Goal: Task Accomplishment & Management: Use online tool/utility

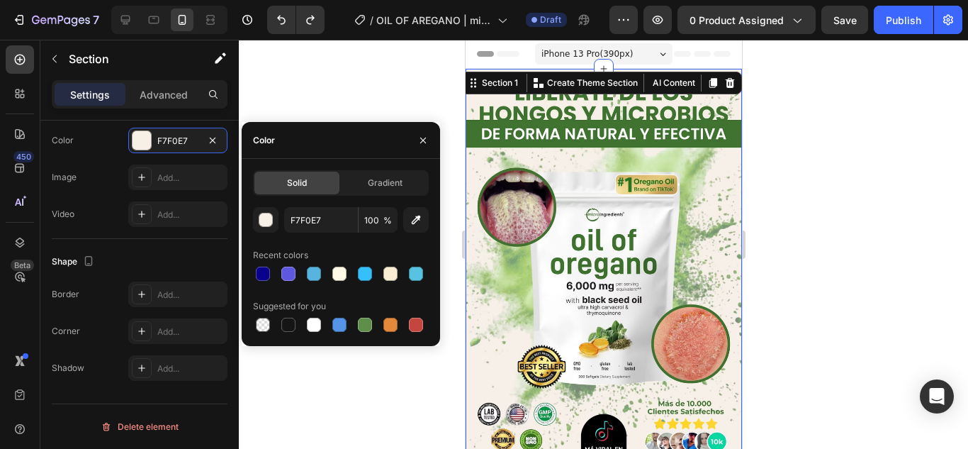
scroll to position [225, 0]
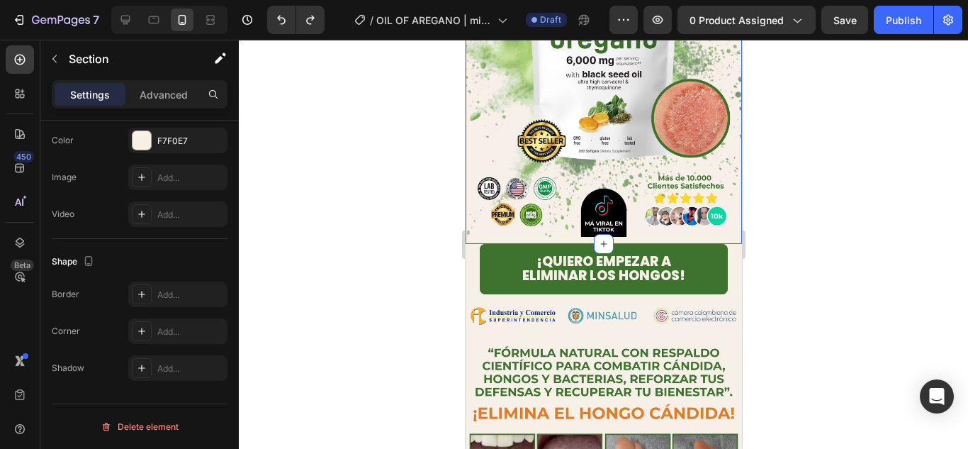
click at [801, 208] on div at bounding box center [603, 244] width 729 height 409
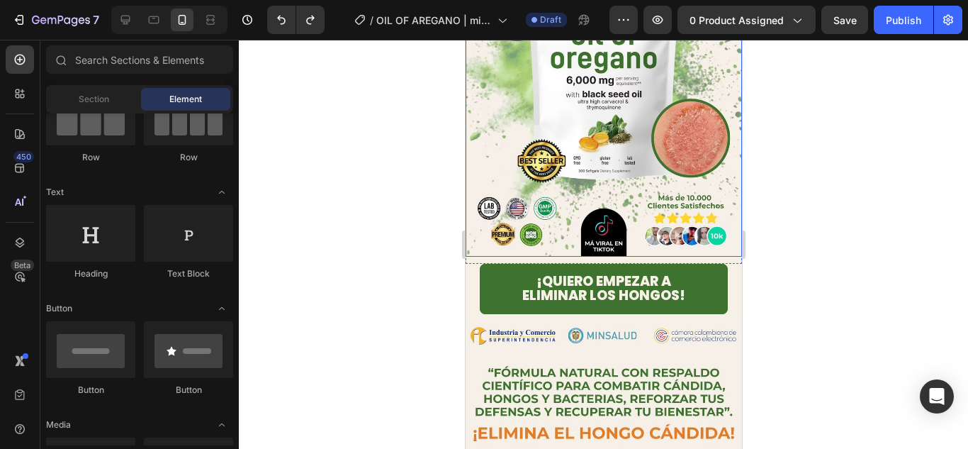
scroll to position [0, 0]
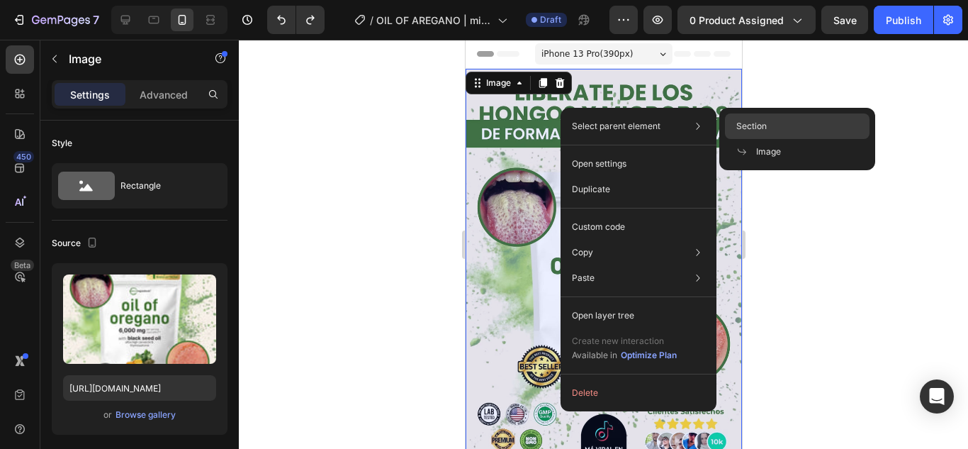
click at [762, 120] on span "Section" at bounding box center [751, 126] width 30 height 13
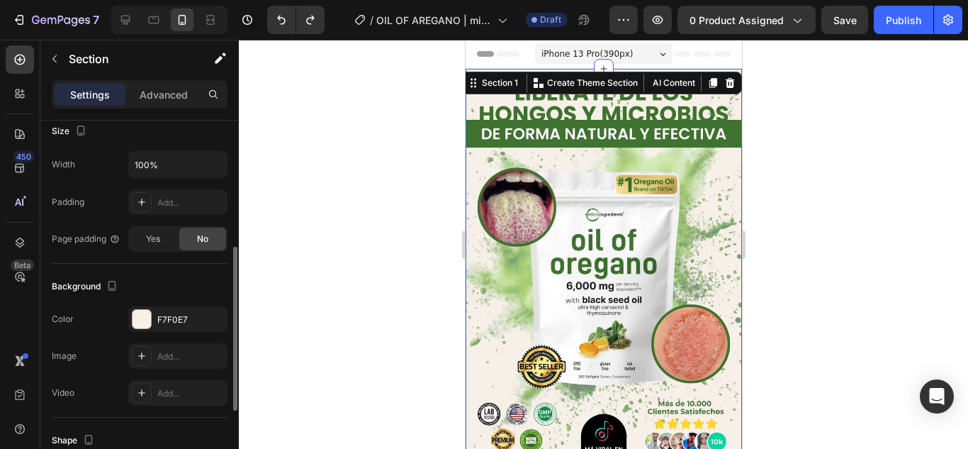
scroll to position [281, 0]
click at [167, 322] on div "F7F0E7" at bounding box center [177, 319] width 41 height 13
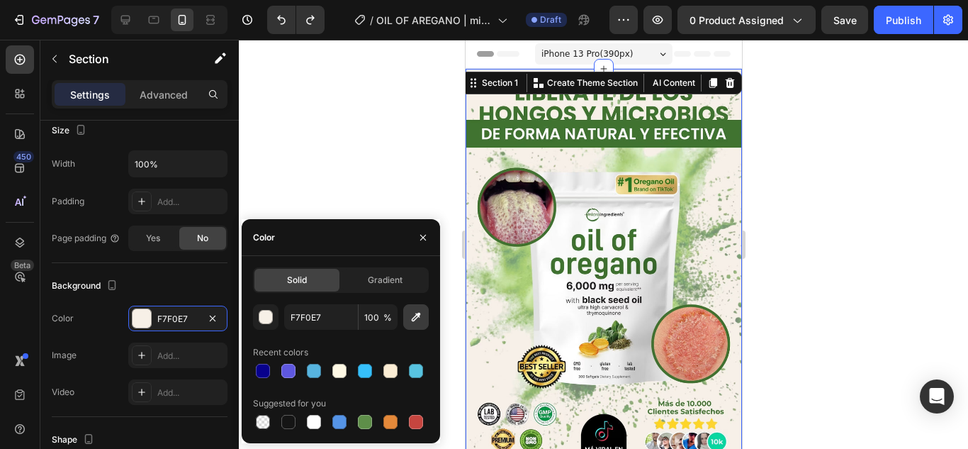
click at [419, 321] on icon "button" at bounding box center [416, 317] width 14 height 14
type input "3F7330"
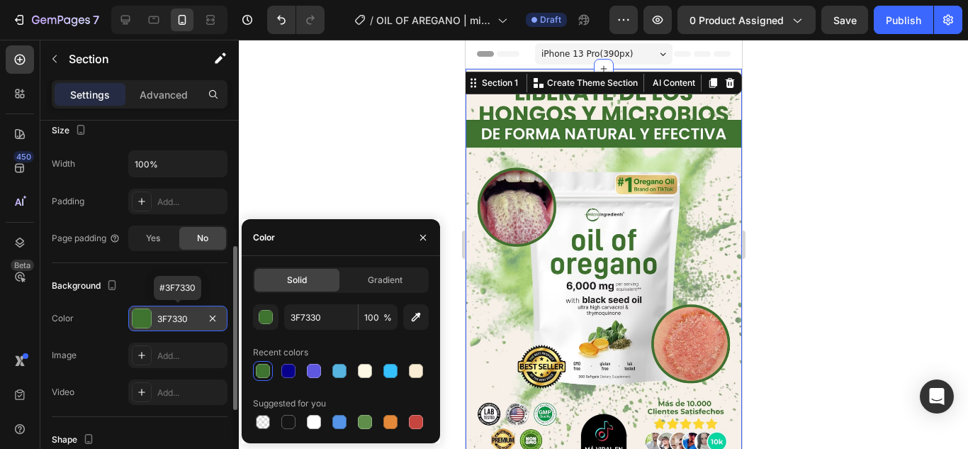
click at [189, 317] on div "3F7330" at bounding box center [177, 319] width 41 height 13
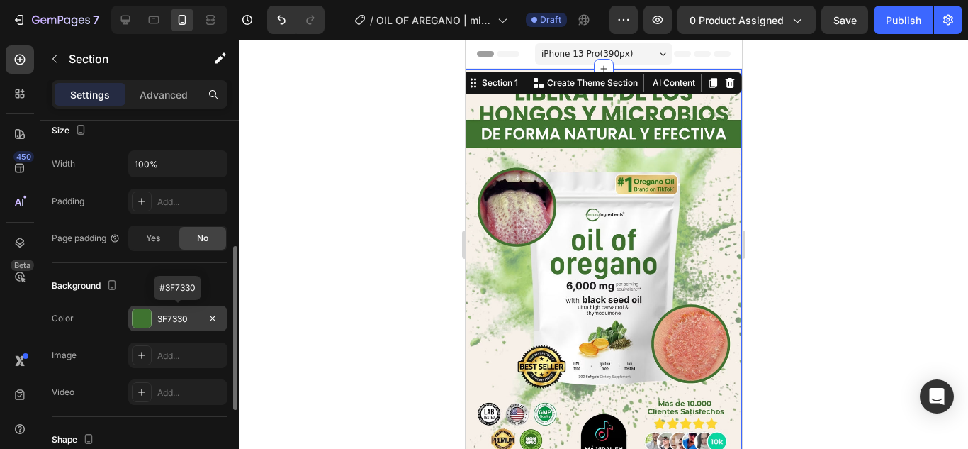
click at [189, 317] on div "3F7330" at bounding box center [177, 319] width 41 height 13
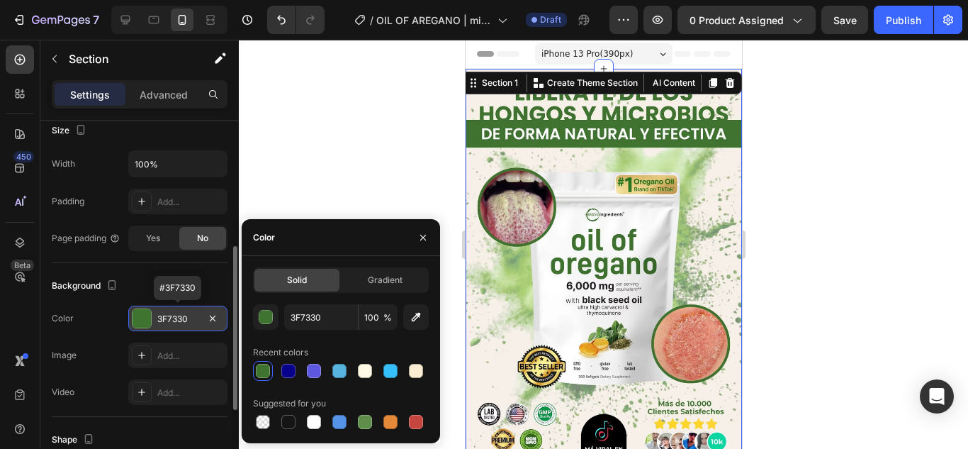
click at [189, 317] on div "3F7330" at bounding box center [177, 319] width 41 height 13
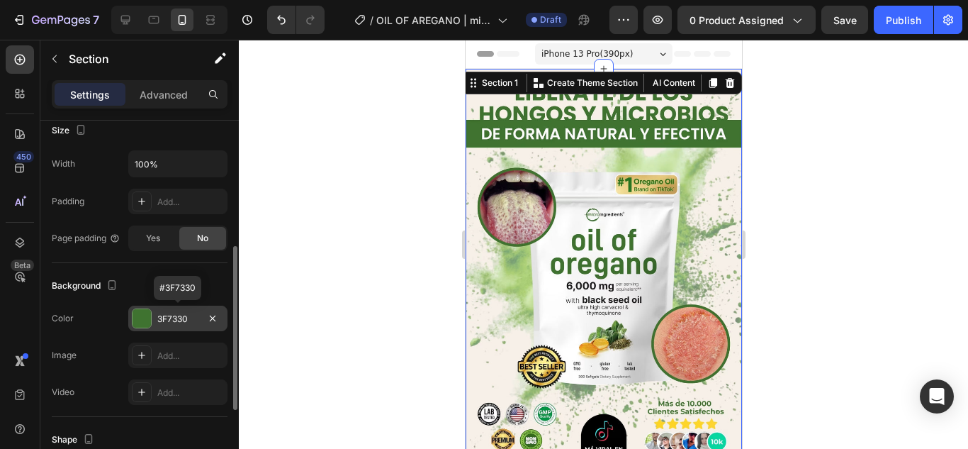
click at [189, 317] on div "3F7330" at bounding box center [177, 319] width 41 height 13
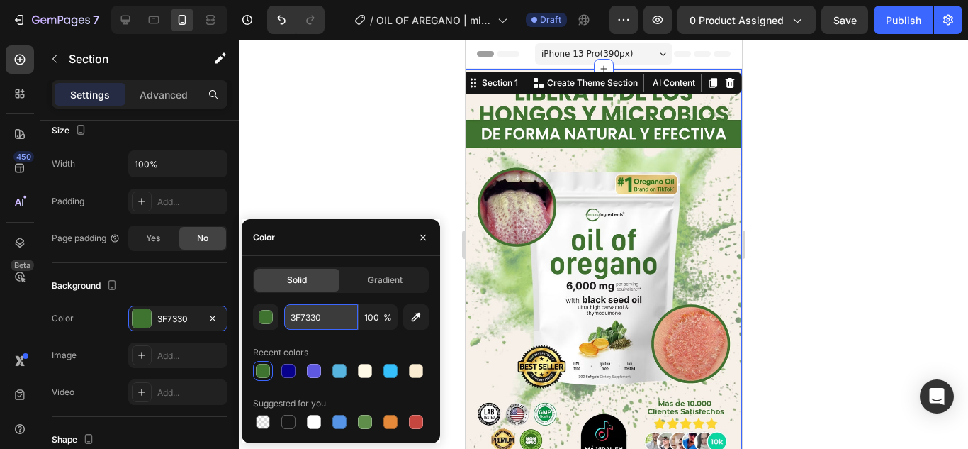
click at [298, 323] on input "3F7330" at bounding box center [321, 317] width 74 height 26
click at [422, 232] on icon "button" at bounding box center [422, 237] width 11 height 11
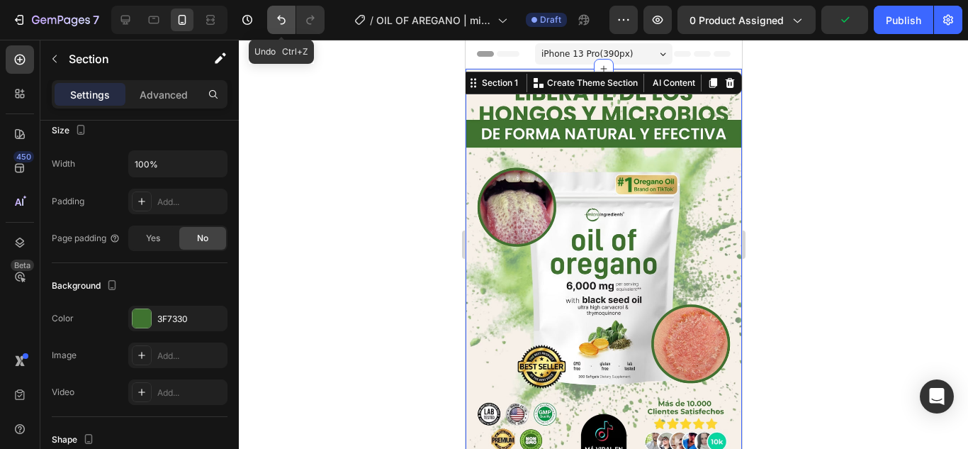
click at [291, 30] on button "Undo/Redo" at bounding box center [281, 20] width 28 height 28
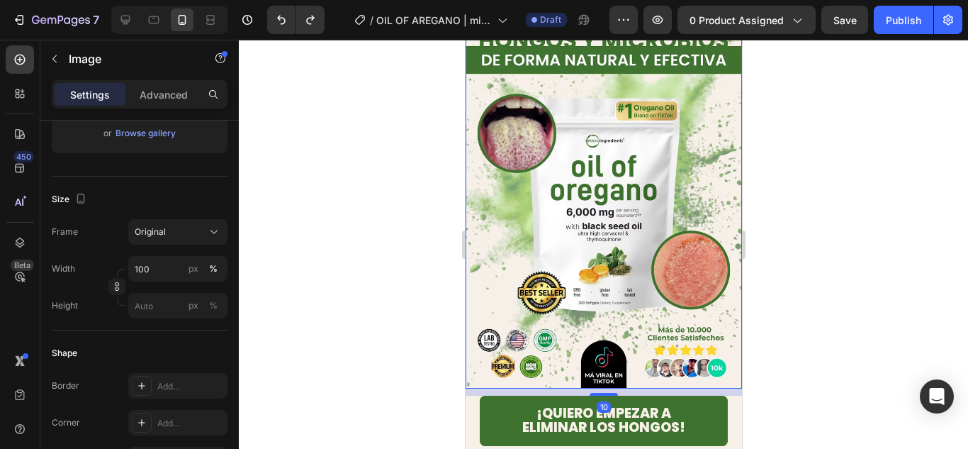
scroll to position [0, 0]
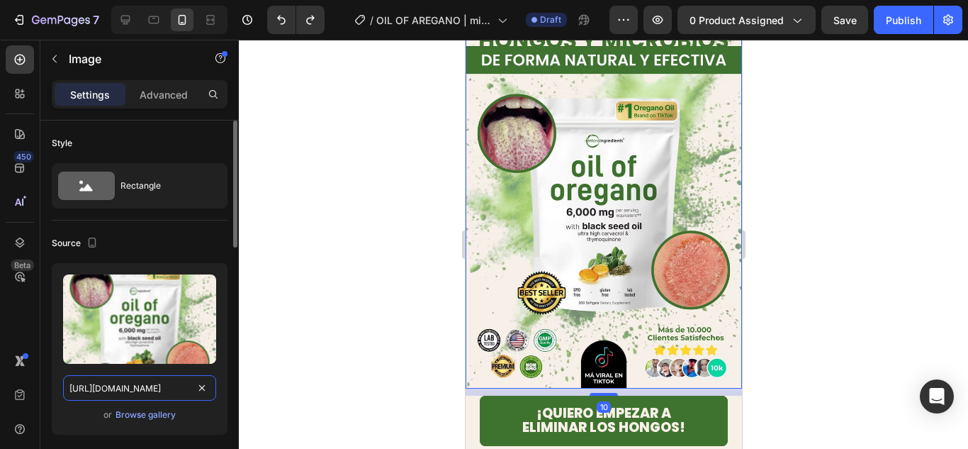
click at [158, 378] on input "[URL][DOMAIN_NAME]" at bounding box center [139, 388] width 153 height 26
paste input "956/7836/6014/files/Copia_de_LANDING_OREGANO.png?v=1756354876"
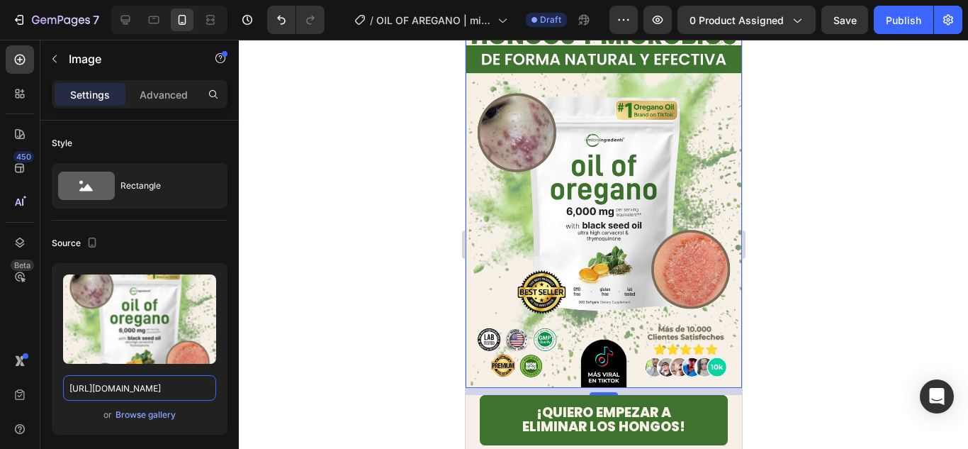
scroll to position [75, 0]
type input "[URL][DOMAIN_NAME]"
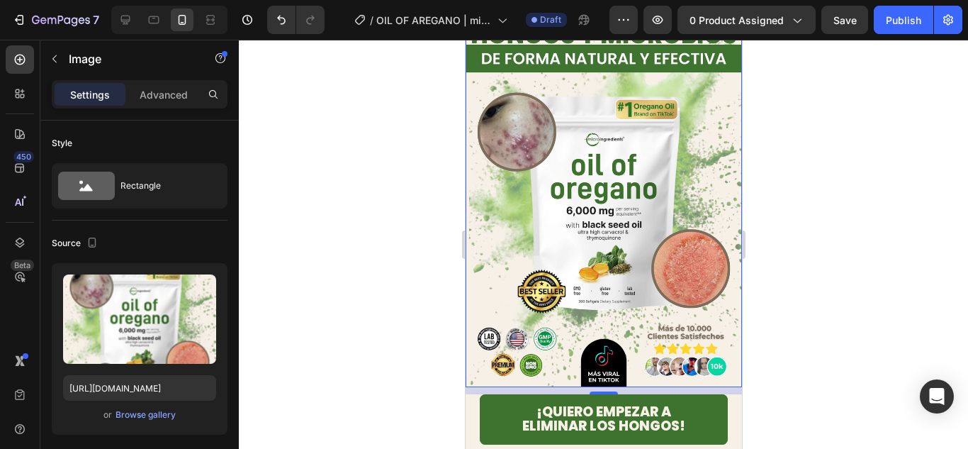
scroll to position [0, 0]
click at [810, 320] on div at bounding box center [603, 244] width 729 height 409
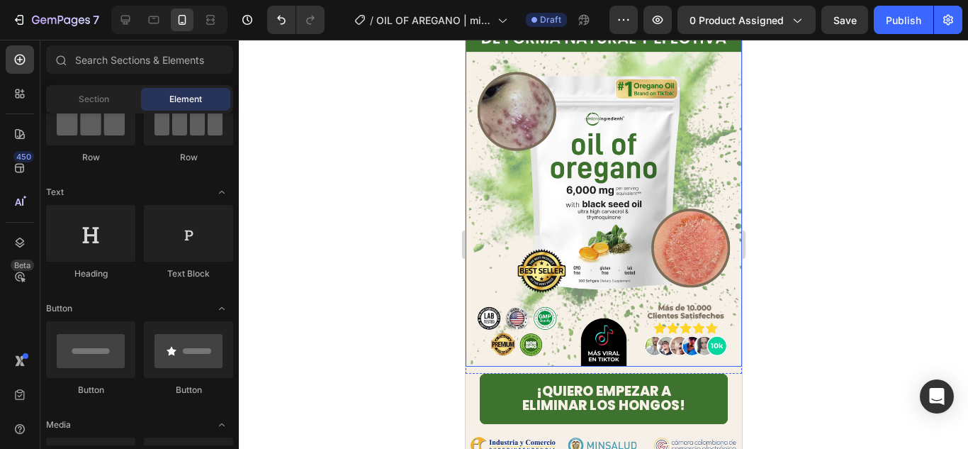
scroll to position [96, 0]
click at [817, 270] on div at bounding box center [603, 244] width 729 height 409
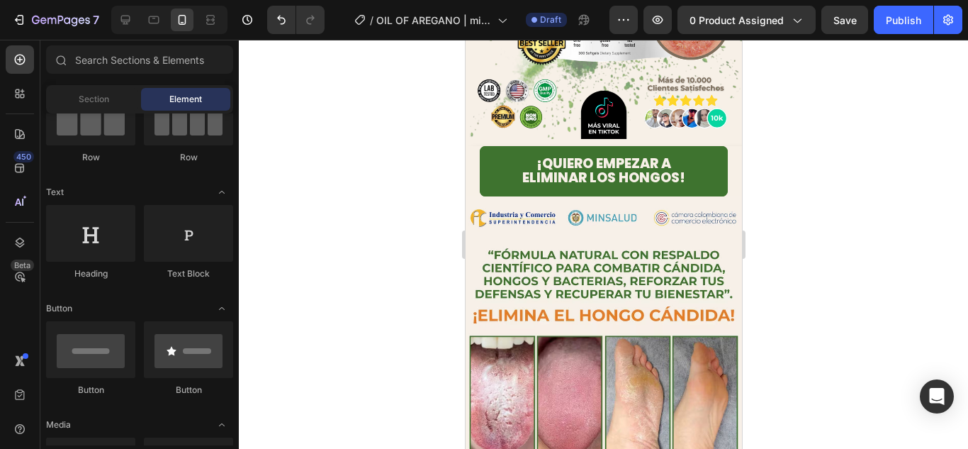
scroll to position [0, 0]
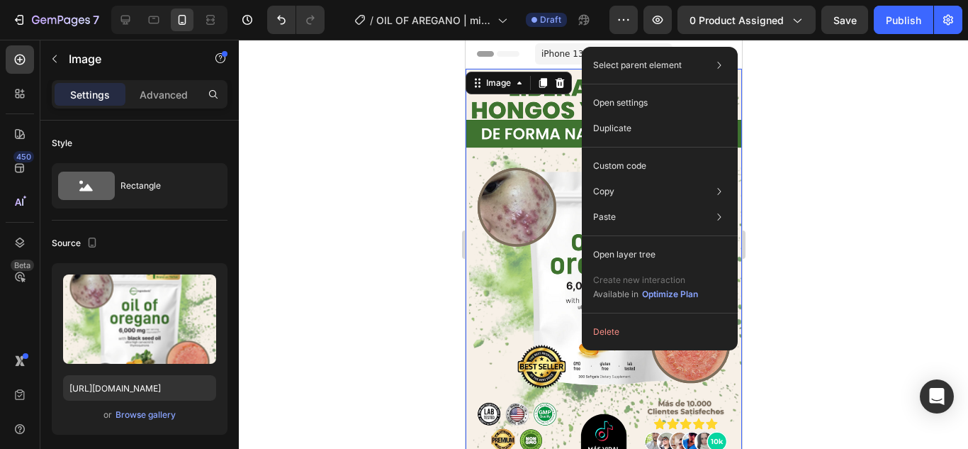
click at [842, 237] on div at bounding box center [603, 244] width 729 height 409
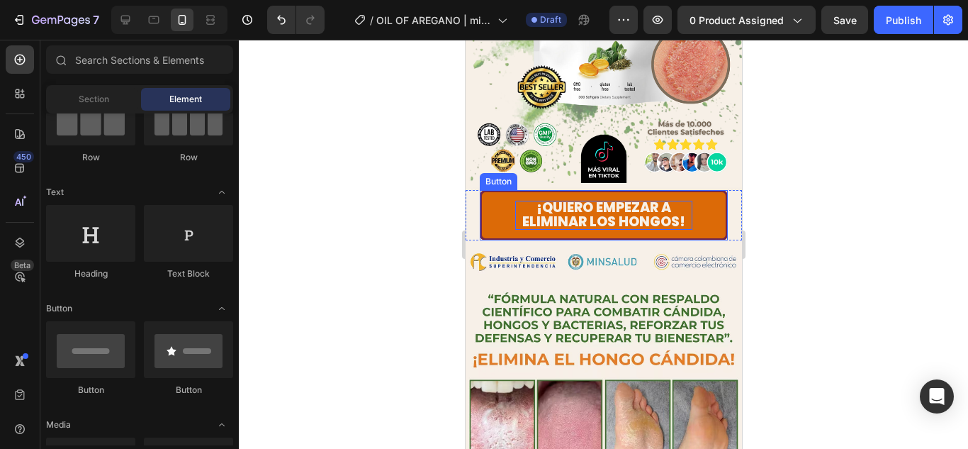
scroll to position [280, 0]
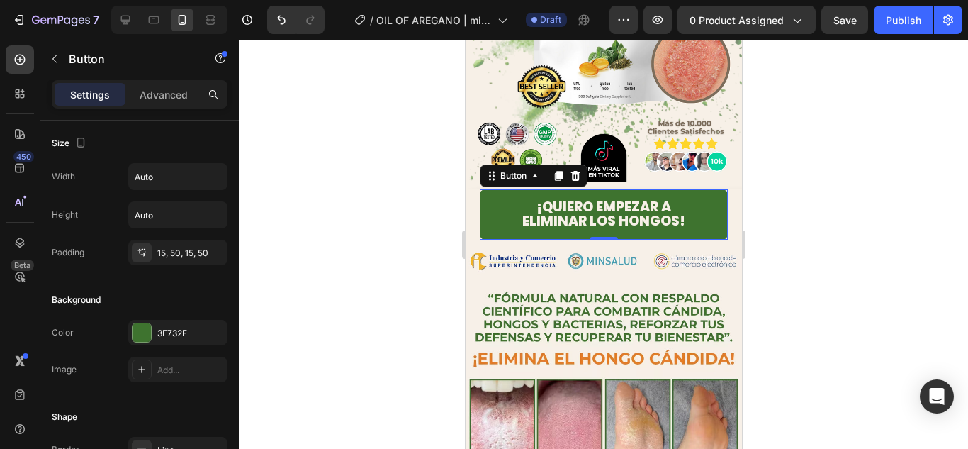
click at [329, 187] on div at bounding box center [603, 244] width 729 height 409
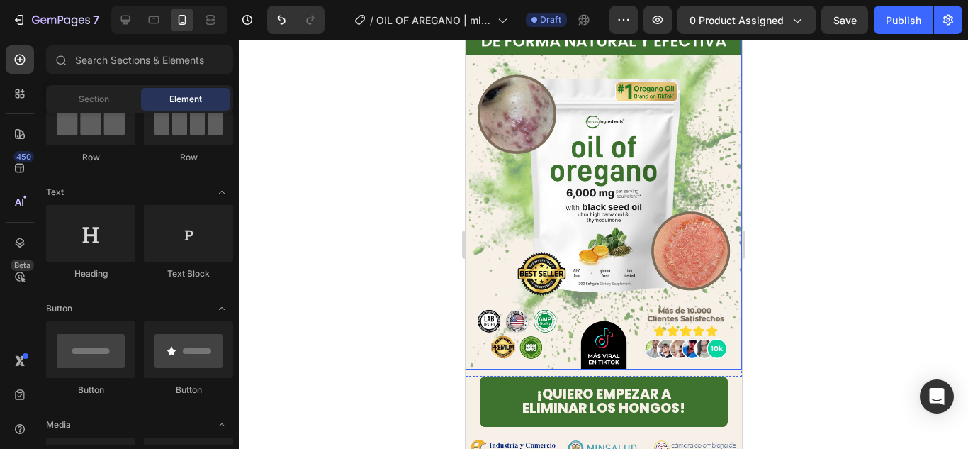
scroll to position [92, 0]
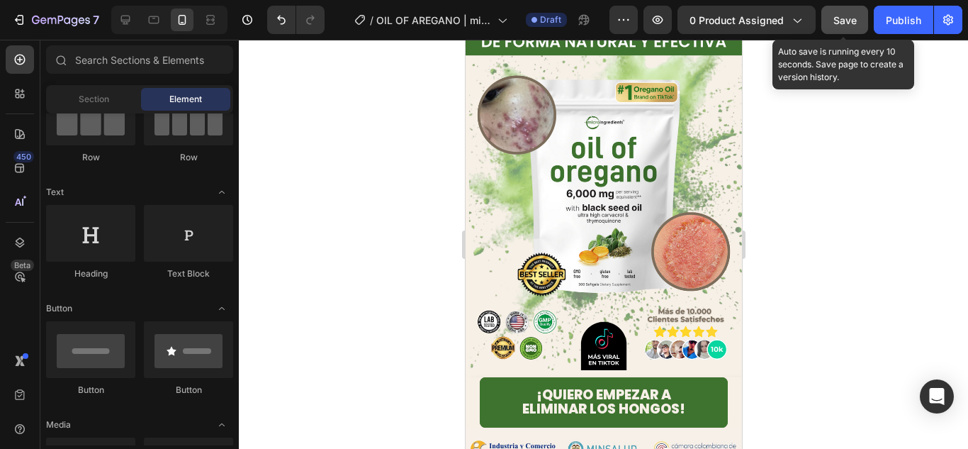
click at [840, 20] on span "Save" at bounding box center [844, 20] width 23 height 12
